Goal: Task Accomplishment & Management: Complete application form

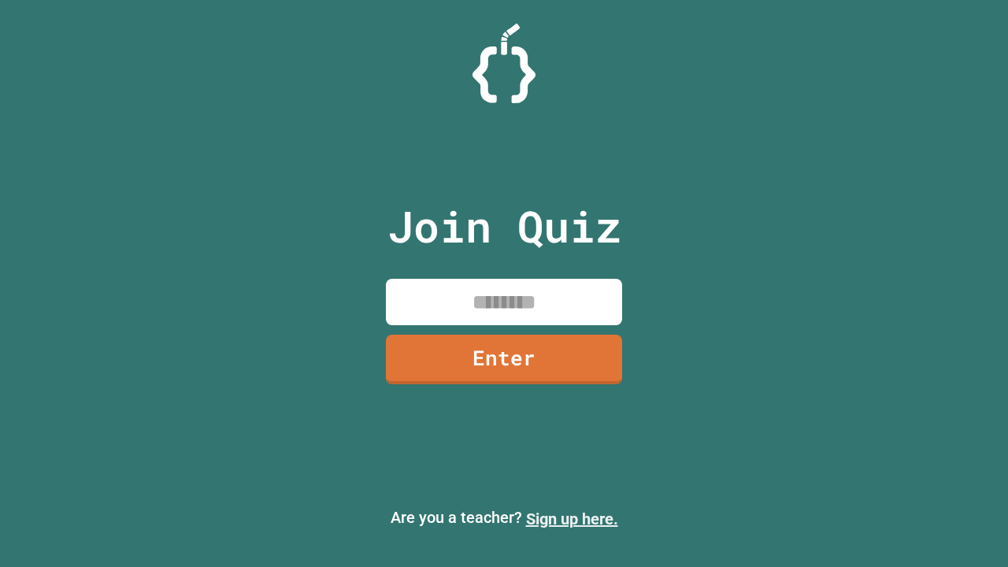
click at [572, 519] on link "Sign up here." at bounding box center [572, 519] width 92 height 19
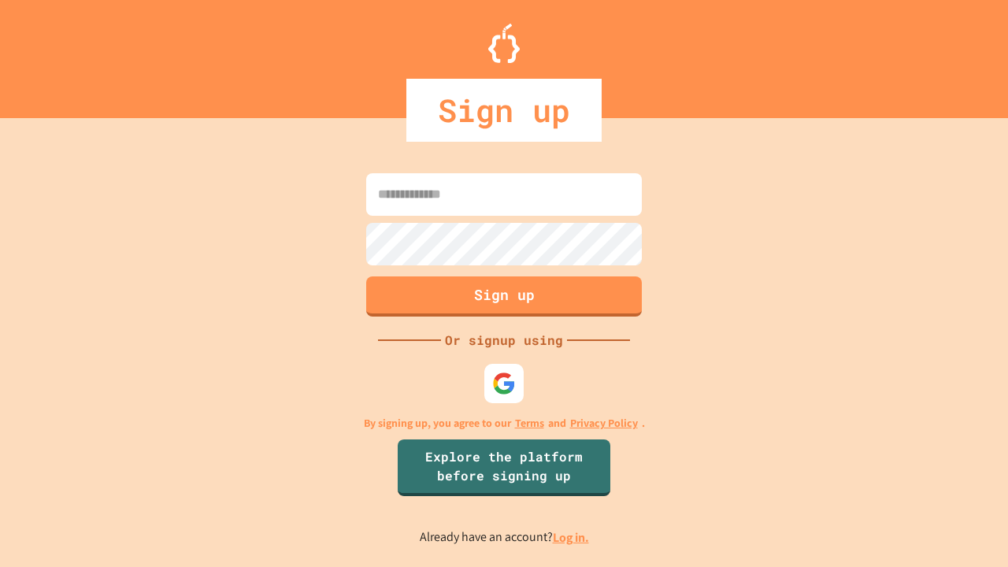
click at [572, 537] on link "Log in." at bounding box center [571, 537] width 36 height 17
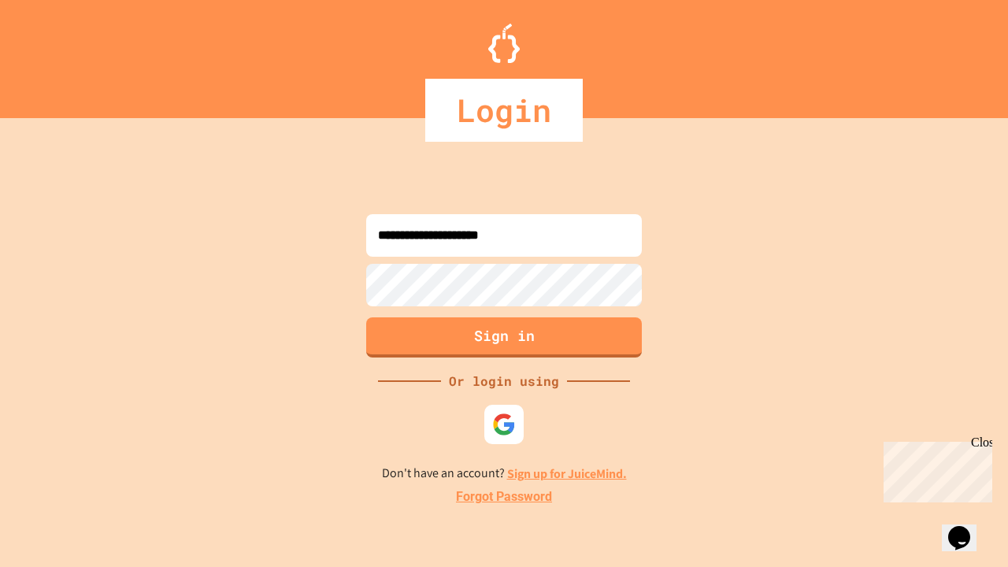
type input "**********"
